Goal: Task Accomplishment & Management: Manage account settings

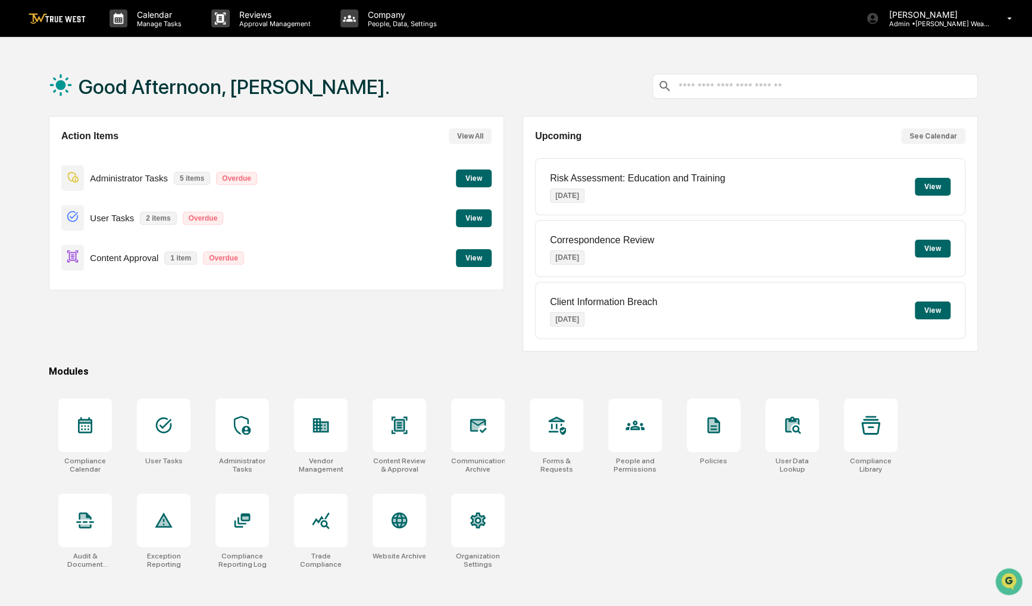
click at [479, 267] on button "View" at bounding box center [474, 258] width 36 height 18
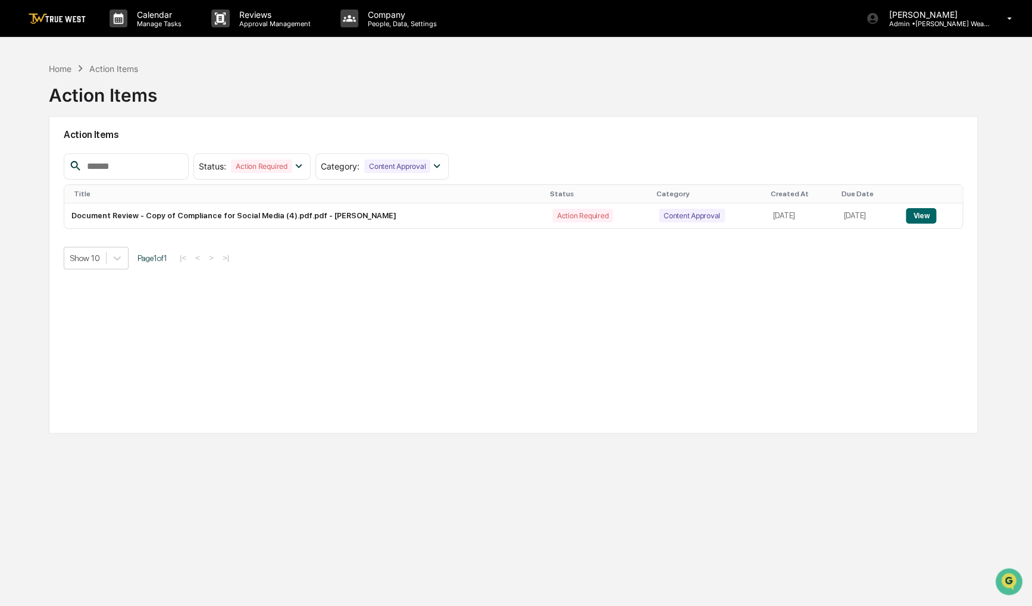
drag, startPoint x: 585, startPoint y: 292, endPoint x: 497, endPoint y: 278, distance: 89.2
click at [497, 278] on div "Action Items Status : Action Required Select/Deselect All Action Required Resol…" at bounding box center [513, 275] width 929 height 318
click at [55, 67] on div "Home" at bounding box center [60, 69] width 23 height 10
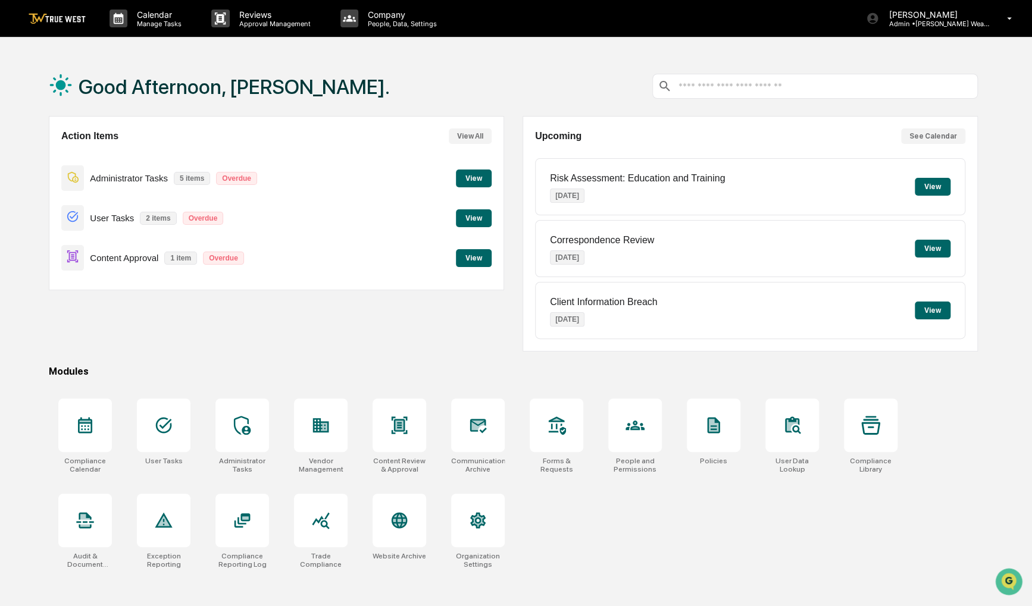
click at [934, 54] on div "Calendar Manage Tasks Reviews Approval Management Company People, Data, Setting…" at bounding box center [516, 331] width 1032 height 663
drag, startPoint x: 934, startPoint y: 54, endPoint x: 890, endPoint y: 60, distance: 43.9
click at [890, 60] on div "Good Afternoon, [PERSON_NAME]." at bounding box center [513, 87] width 929 height 60
click at [983, 15] on p "[PERSON_NAME]" at bounding box center [934, 15] width 111 height 10
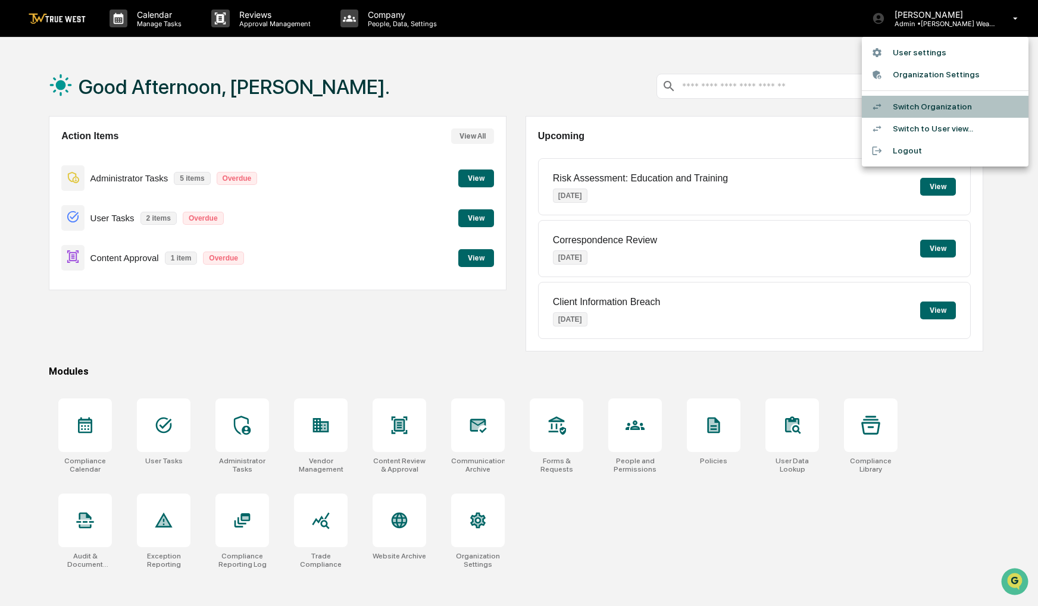
click at [953, 108] on li "Switch Organization" at bounding box center [945, 107] width 167 height 22
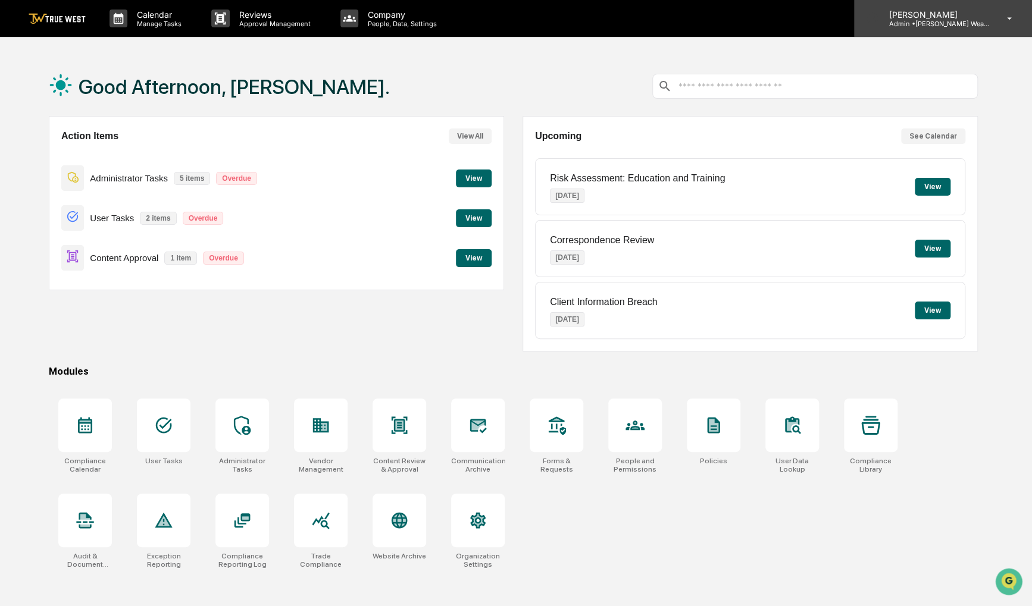
click at [998, 29] on div "[PERSON_NAME] Admin • [PERSON_NAME] Wealth" at bounding box center [943, 18] width 178 height 37
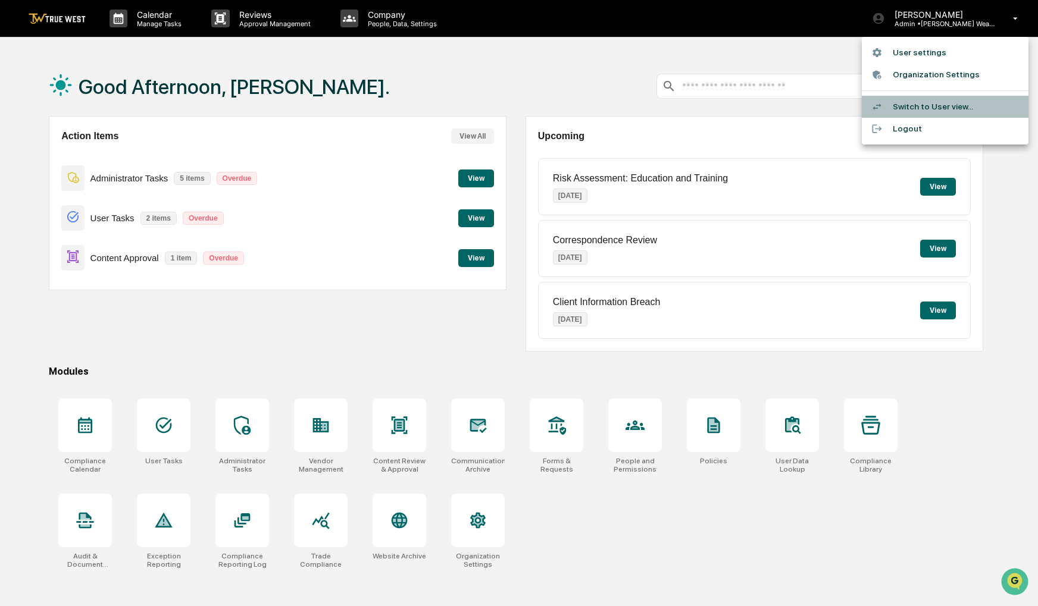
click at [936, 109] on li "Switch to User view..." at bounding box center [945, 107] width 167 height 22
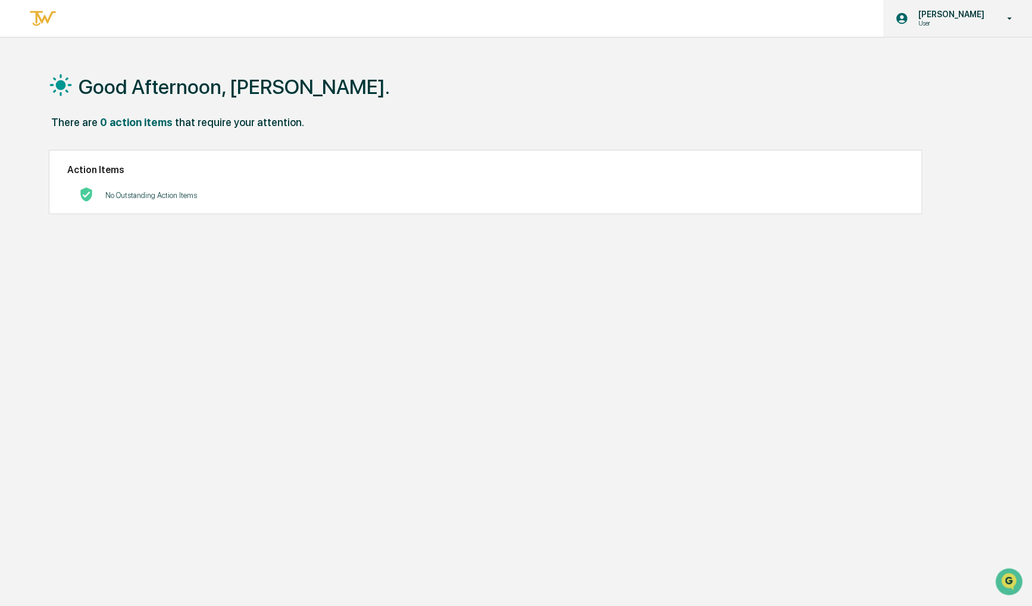
click at [990, 19] on div "[PERSON_NAME] User" at bounding box center [957, 18] width 149 height 37
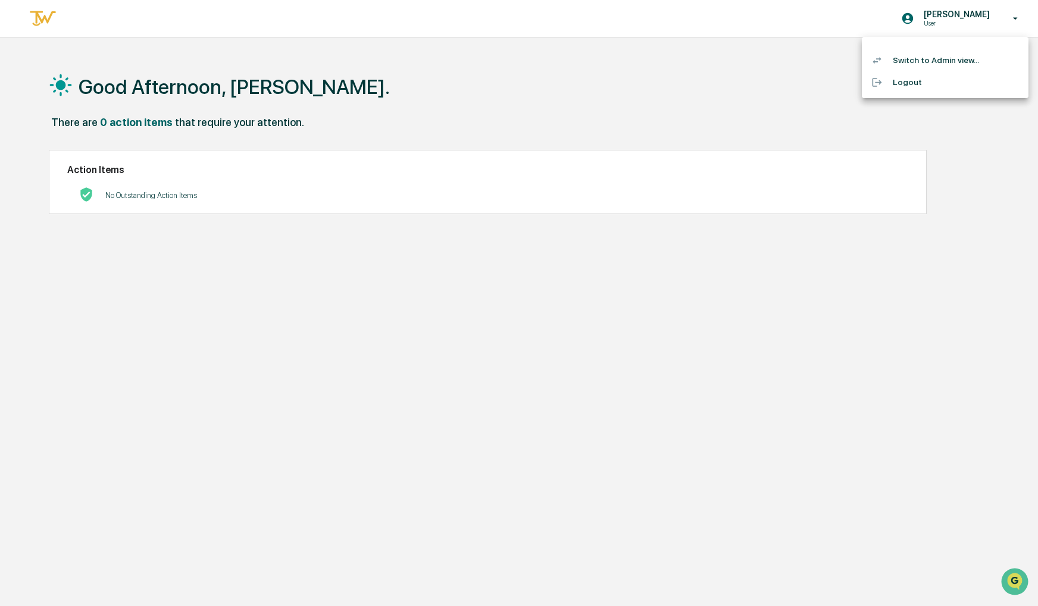
click at [935, 61] on li "Switch to Admin view..." at bounding box center [945, 60] width 167 height 22
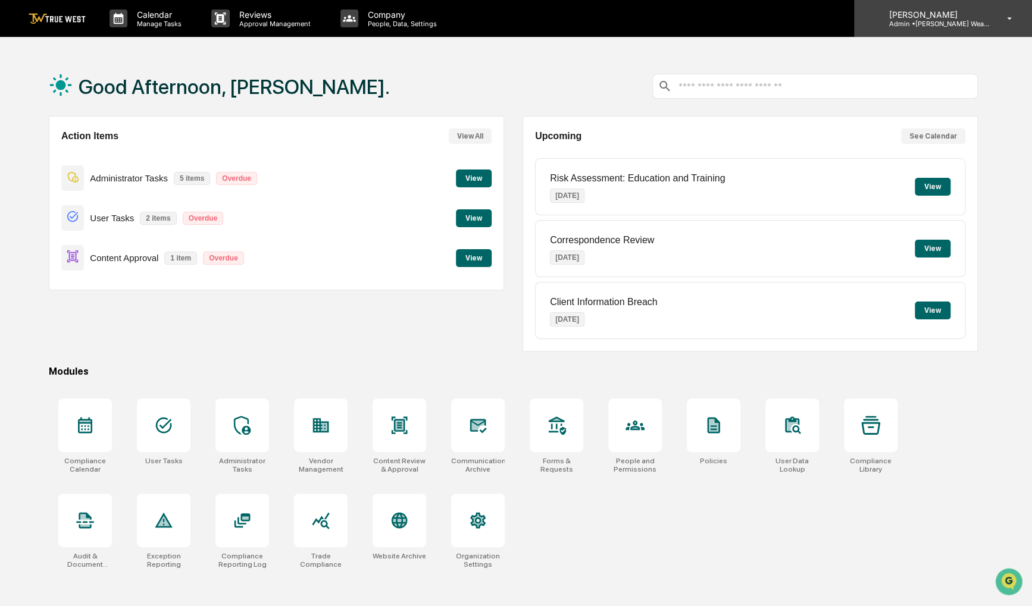
click at [993, 22] on div "[PERSON_NAME] Admin • [PERSON_NAME] Wealth" at bounding box center [943, 18] width 178 height 37
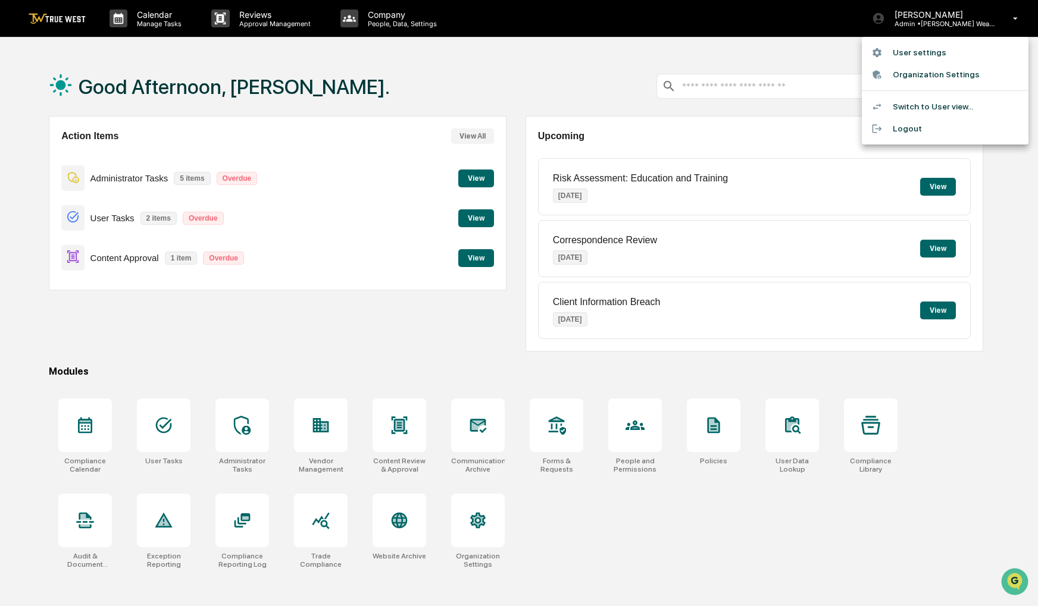
click at [54, 28] on div at bounding box center [519, 303] width 1038 height 606
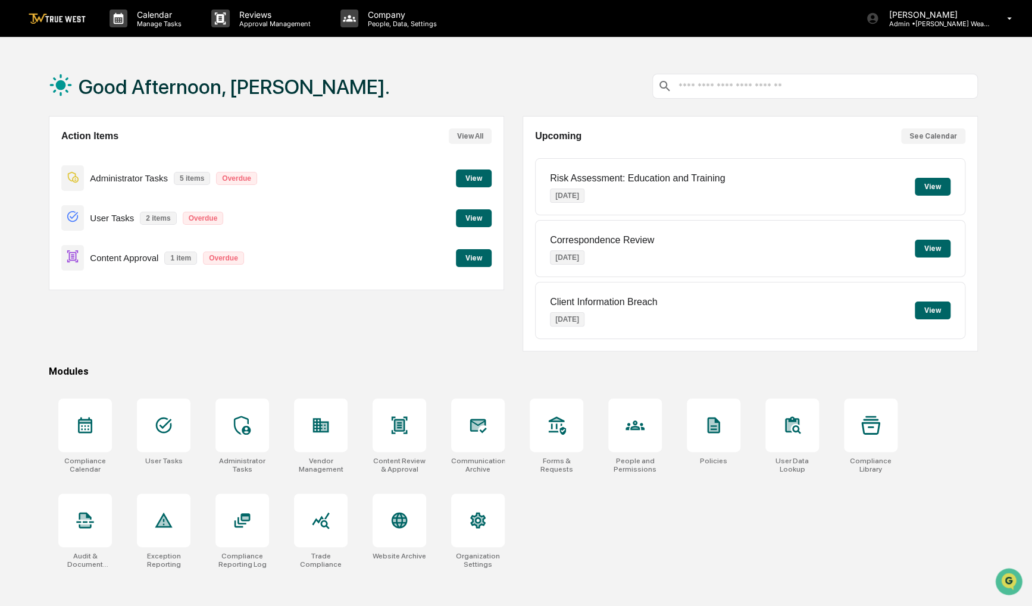
click at [58, 21] on img at bounding box center [57, 18] width 57 height 11
click at [1005, 21] on icon at bounding box center [1009, 18] width 21 height 11
click at [993, 17] on div "[PERSON_NAME] Admin • [PERSON_NAME] Wealth" at bounding box center [943, 18] width 178 height 37
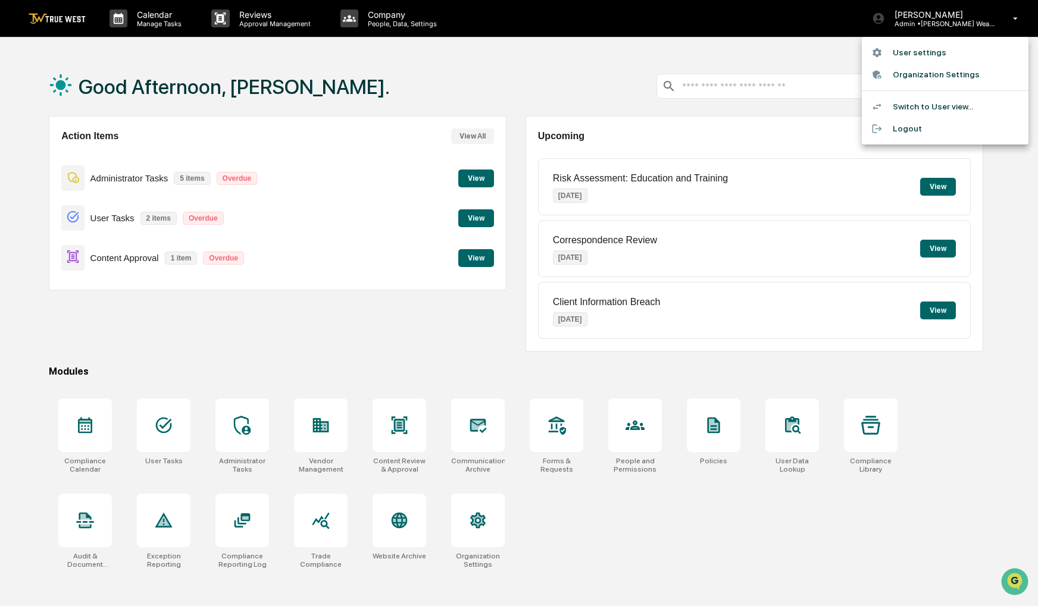
click at [948, 50] on li "User settings" at bounding box center [945, 53] width 167 height 22
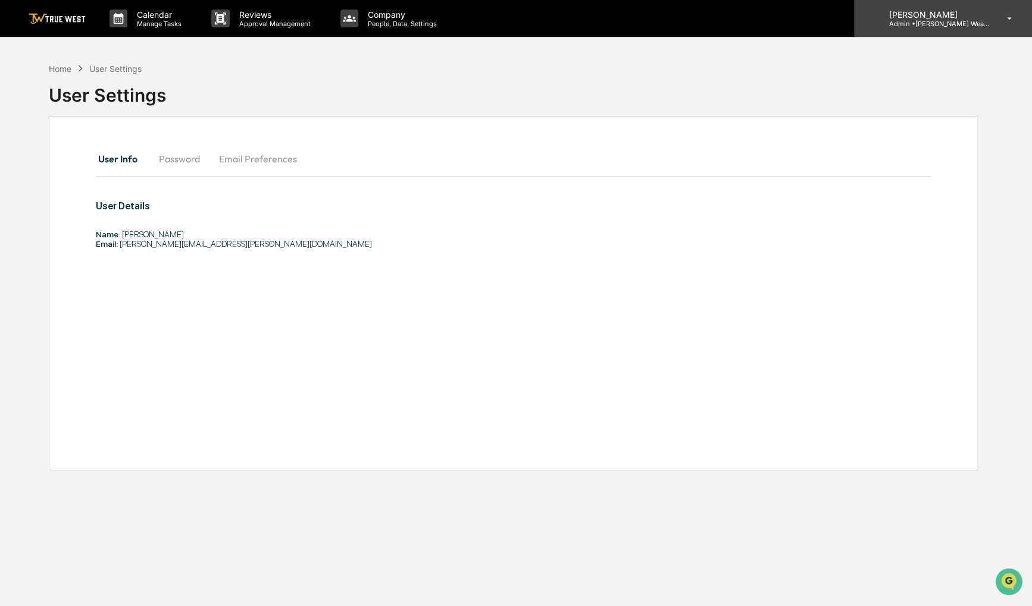
click at [995, 15] on div "[PERSON_NAME] Admin • [PERSON_NAME] Wealth" at bounding box center [943, 18] width 178 height 37
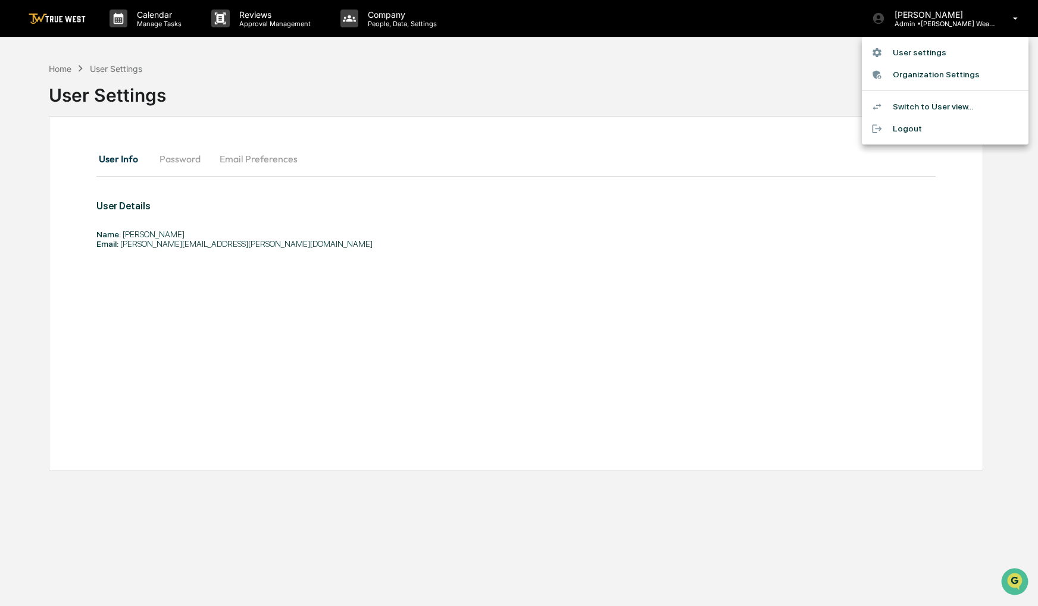
click at [972, 68] on li "Organization Settings" at bounding box center [945, 75] width 167 height 22
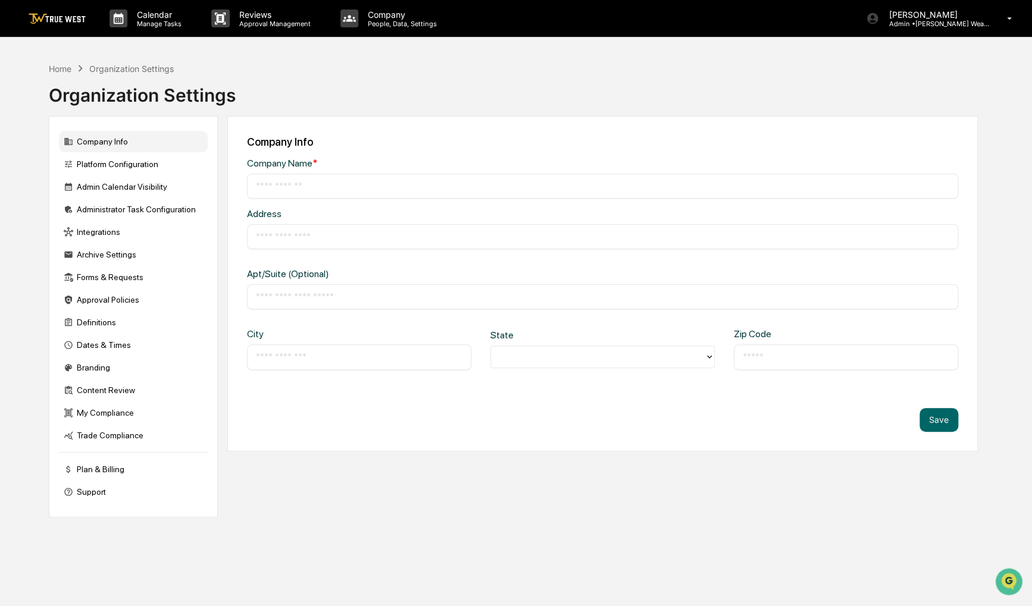
type input "**********"
type input "*******"
type input "**********"
type input "*****"
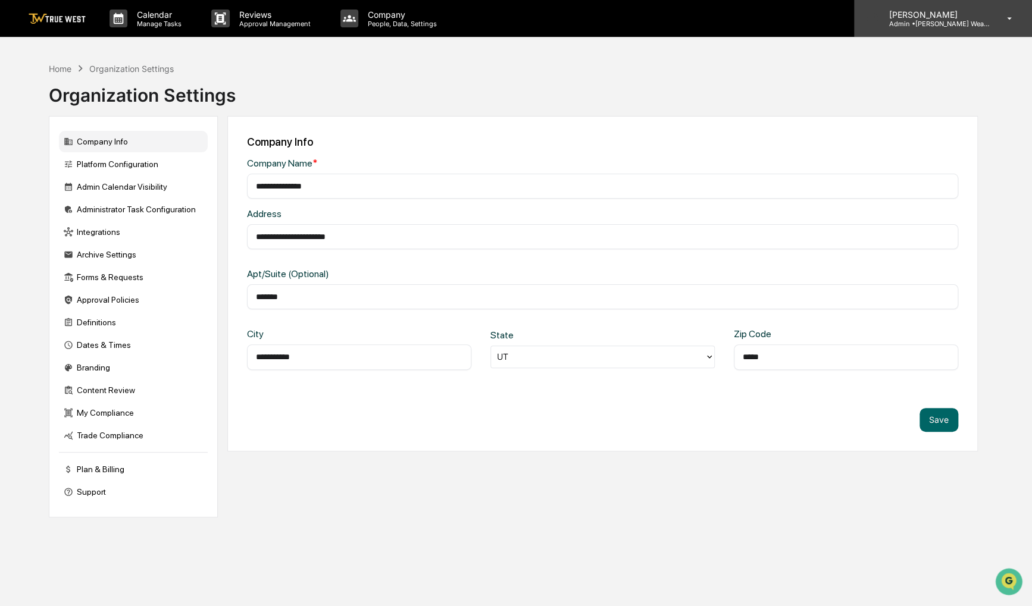
click at [999, 30] on div "[PERSON_NAME] Admin • [PERSON_NAME] Wealth" at bounding box center [943, 18] width 178 height 37
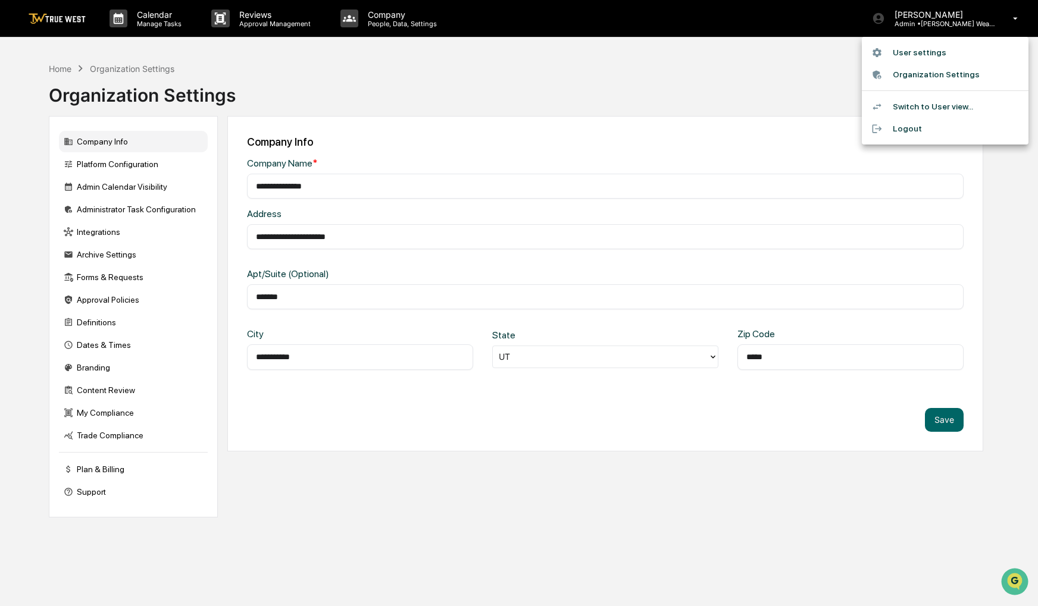
click at [926, 133] on li "Logout" at bounding box center [945, 129] width 167 height 22
